Goal: Task Accomplishment & Management: Use online tool/utility

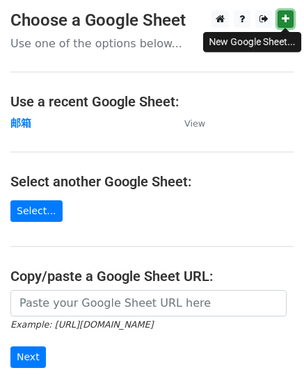
click at [282, 20] on icon at bounding box center [285, 19] width 8 height 10
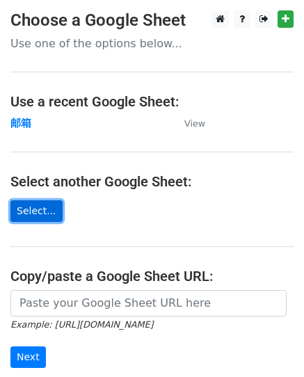
click at [19, 218] on link "Select..." at bounding box center [36, 211] width 52 height 22
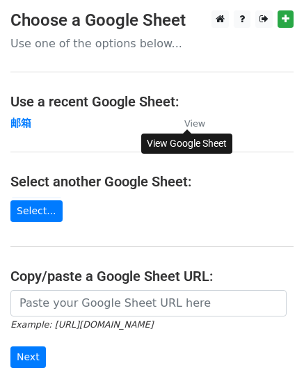
click at [193, 121] on small "View" at bounding box center [194, 123] width 21 height 10
click at [22, 123] on strong "邮箱" at bounding box center [20, 123] width 21 height 13
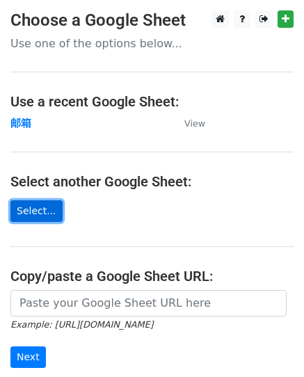
click at [35, 207] on link "Select..." at bounding box center [36, 211] width 52 height 22
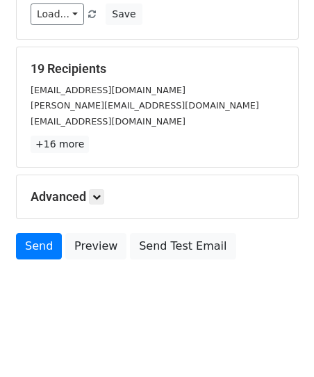
scroll to position [218, 0]
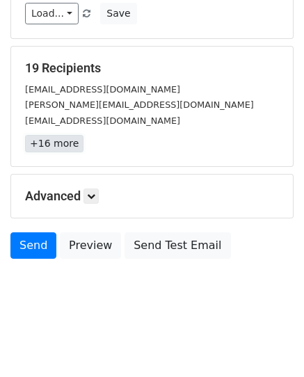
click at [49, 145] on link "+16 more" at bounding box center [54, 143] width 58 height 17
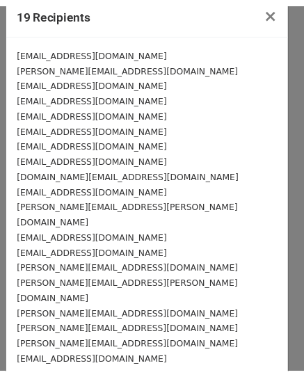
scroll to position [0, 0]
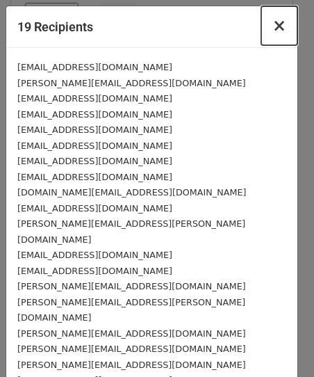
click at [272, 24] on span "×" at bounding box center [279, 25] width 14 height 19
